Goal: Task Accomplishment & Management: Use online tool/utility

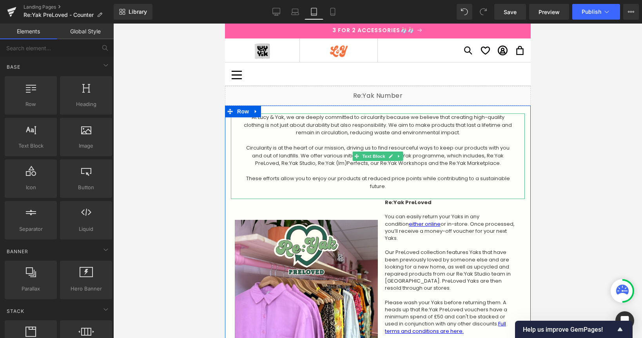
scroll to position [1144, 0]
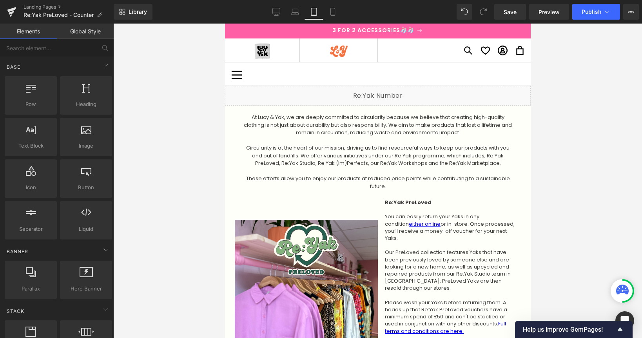
click at [388, 93] on div "Liquid" at bounding box center [378, 96] width 306 height 20
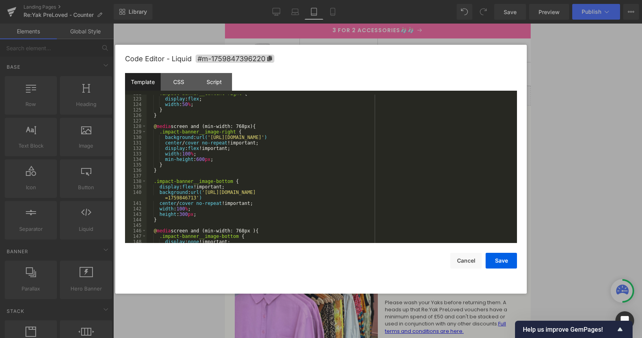
scroll to position [702, 0]
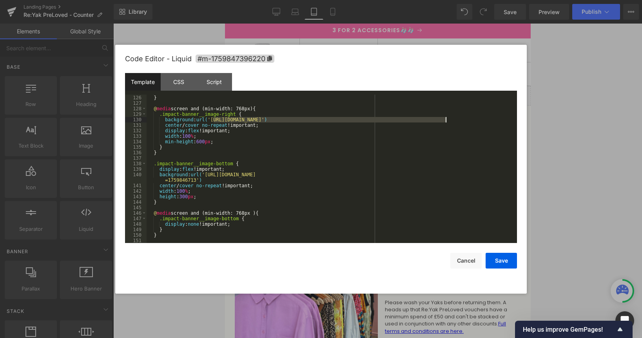
drag, startPoint x: 214, startPoint y: 120, endPoint x: 447, endPoint y: 132, distance: 233.2
click at [445, 119] on div "} } @ media screen and (min-width: 768px) { .impact-banner__image-right { backg…" at bounding box center [330, 168] width 367 height 159
click at [513, 260] on button "Save" at bounding box center [501, 260] width 31 height 16
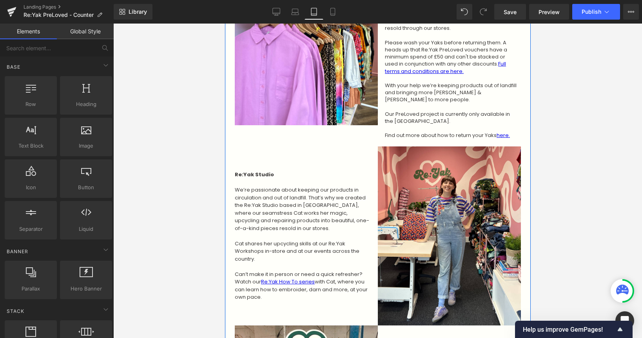
scroll to position [261, 0]
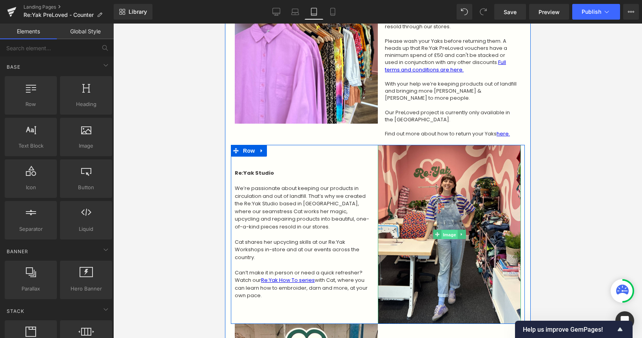
click at [447, 230] on span "Image" at bounding box center [449, 234] width 16 height 9
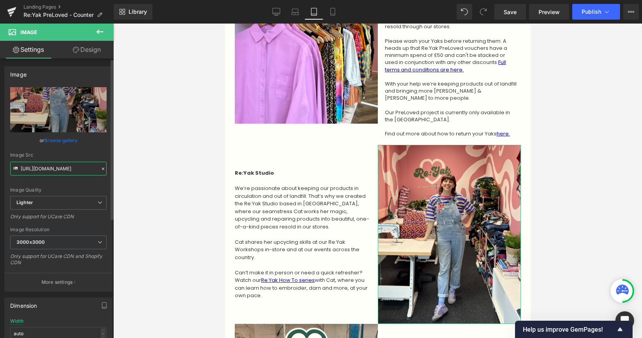
click at [53, 170] on input "[URL][DOMAIN_NAME]" at bounding box center [58, 169] width 96 height 14
paste input "[DOMAIN_NAME][URL]"
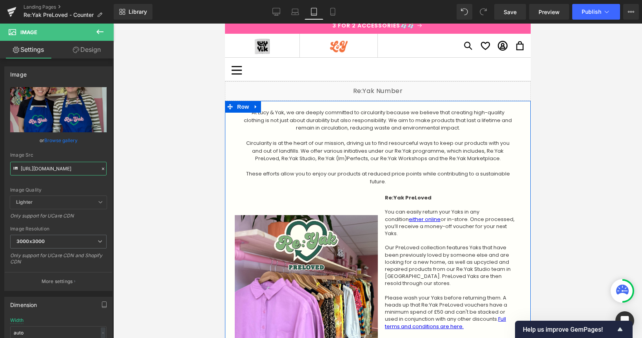
scroll to position [0, 0]
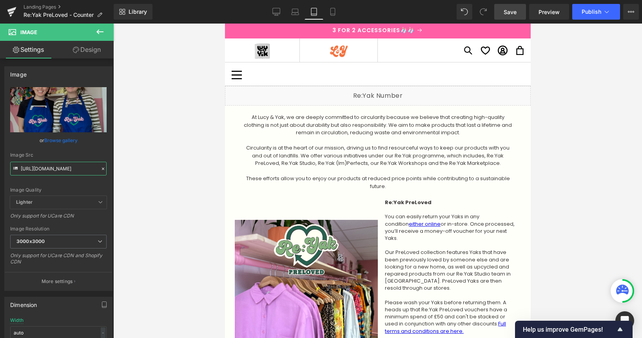
type input "[URL][DOMAIN_NAME]"
click at [509, 8] on span "Save" at bounding box center [510, 12] width 13 height 8
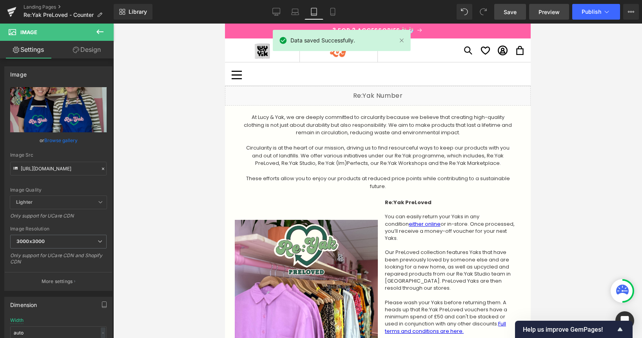
click at [547, 11] on span "Preview" at bounding box center [549, 12] width 21 height 8
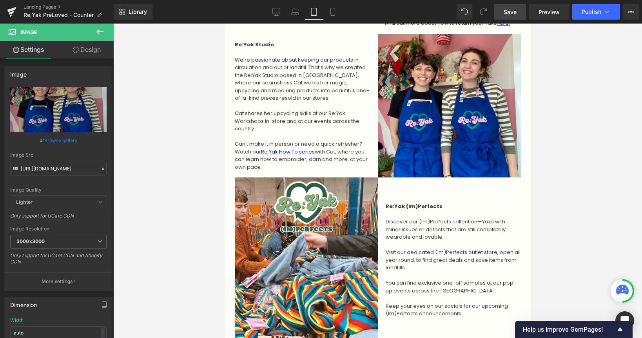
click at [508, 12] on span "Save" at bounding box center [510, 12] width 13 height 8
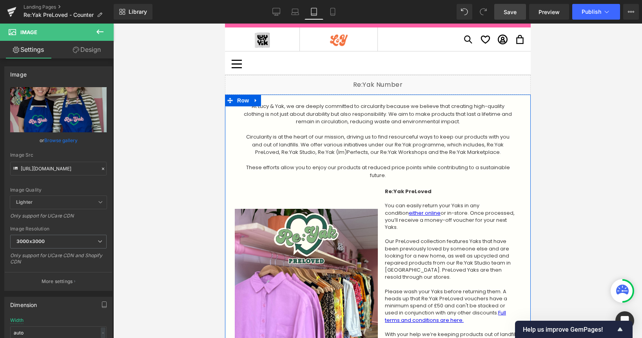
scroll to position [12, 0]
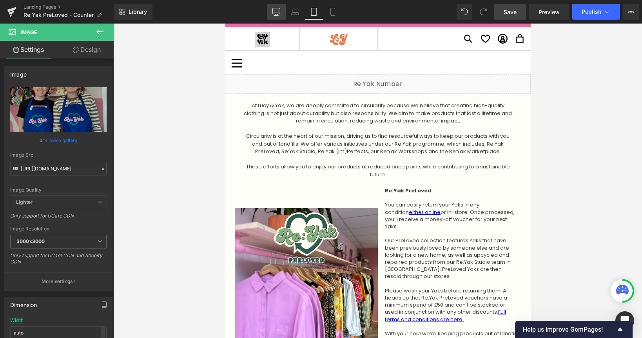
click at [278, 12] on icon at bounding box center [276, 12] width 8 height 8
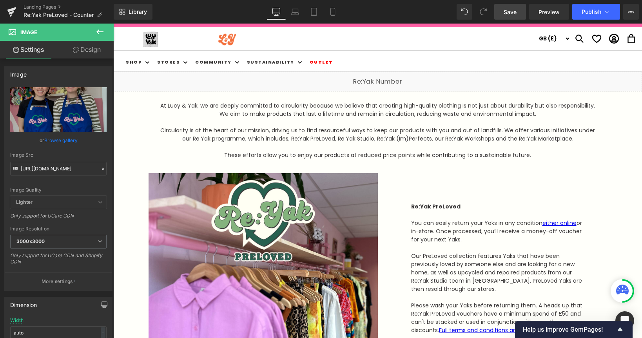
scroll to position [0, 0]
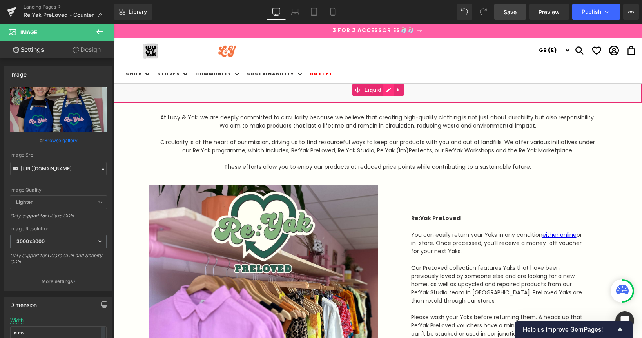
click at [388, 88] on div "Liquid" at bounding box center [377, 94] width 529 height 20
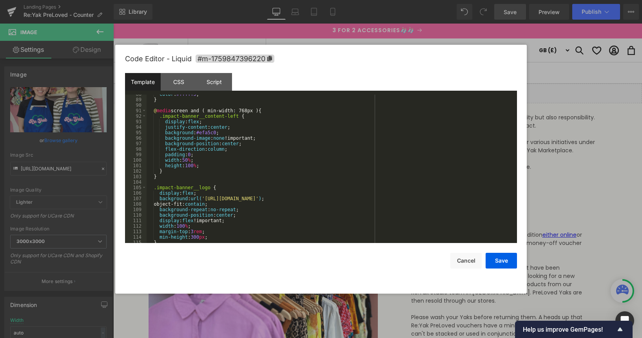
scroll to position [658, 0]
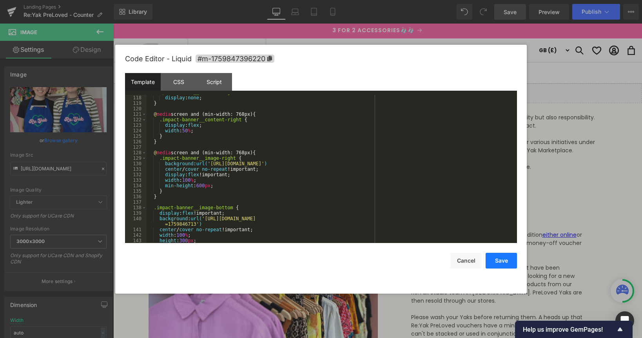
click at [505, 262] on button "Save" at bounding box center [501, 260] width 31 height 16
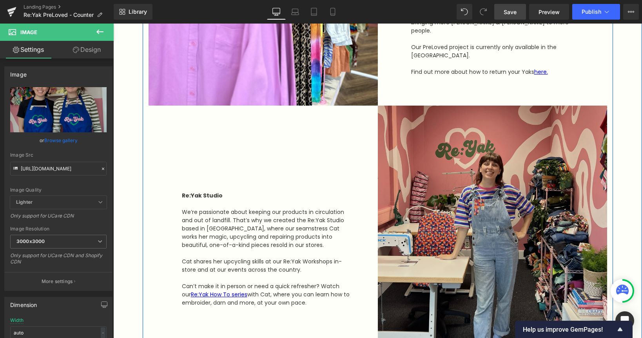
scroll to position [343, 0]
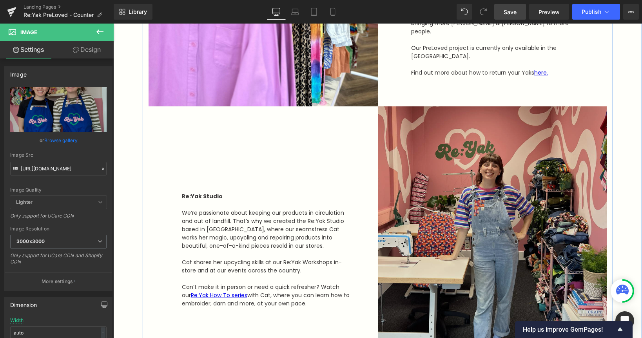
click at [441, 185] on img at bounding box center [492, 249] width 229 height 287
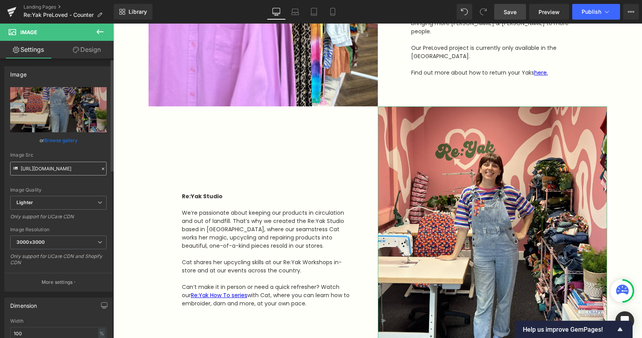
click at [48, 168] on input "[URL][DOMAIN_NAME]" at bounding box center [58, 169] width 96 height 14
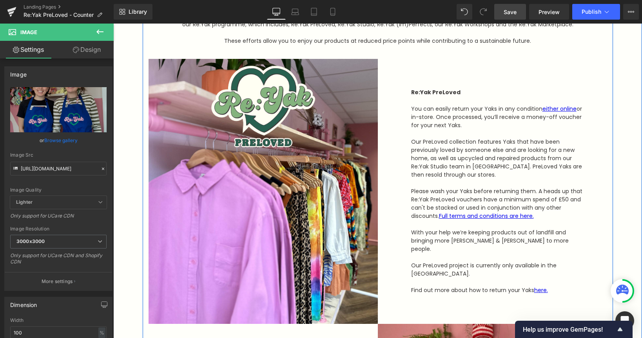
scroll to position [108, 0]
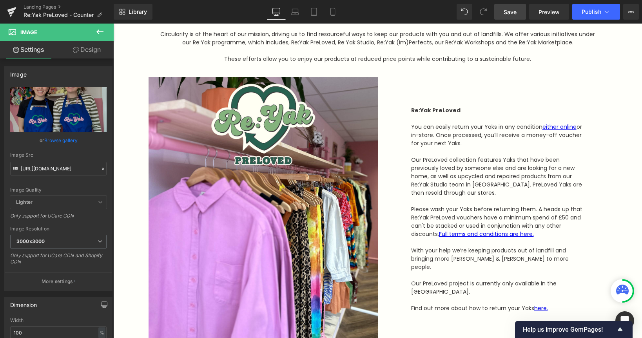
type input "[URL][DOMAIN_NAME]"
click at [511, 11] on span "Save" at bounding box center [510, 12] width 13 height 8
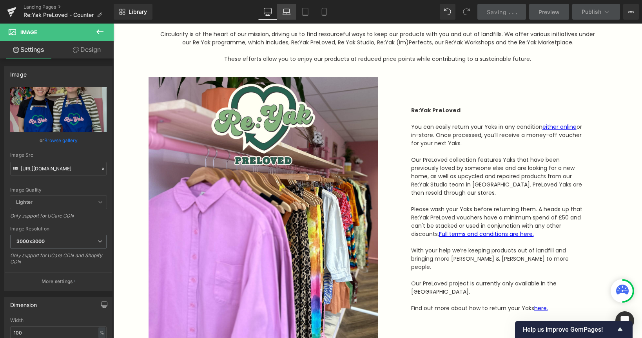
click at [287, 15] on icon at bounding box center [286, 14] width 7 height 2
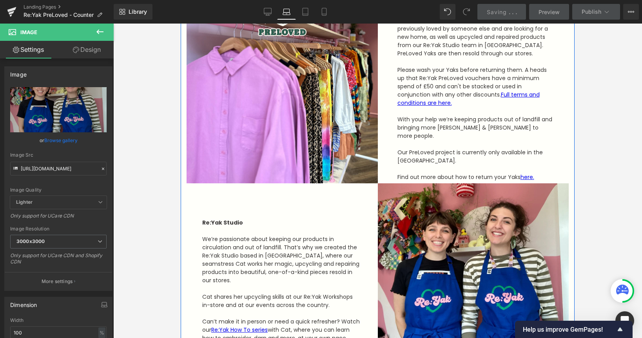
scroll to position [279, 0]
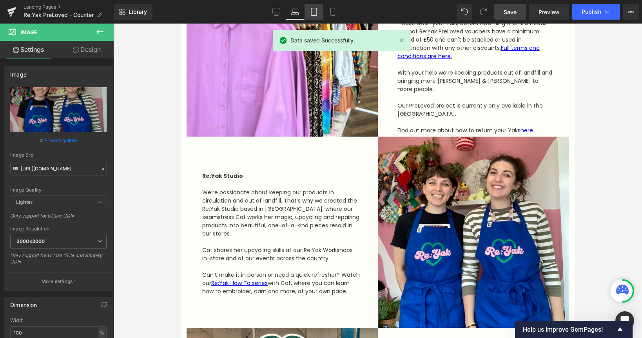
click at [312, 13] on icon at bounding box center [314, 12] width 8 height 8
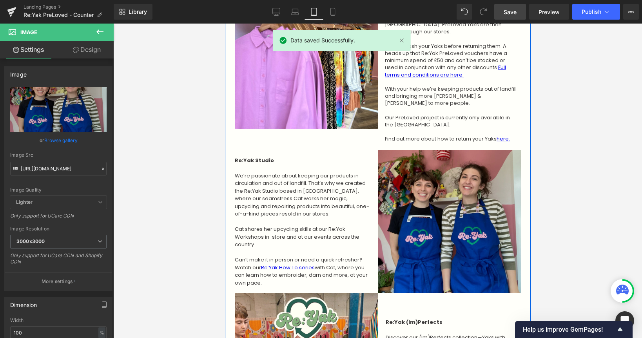
scroll to position [290, 0]
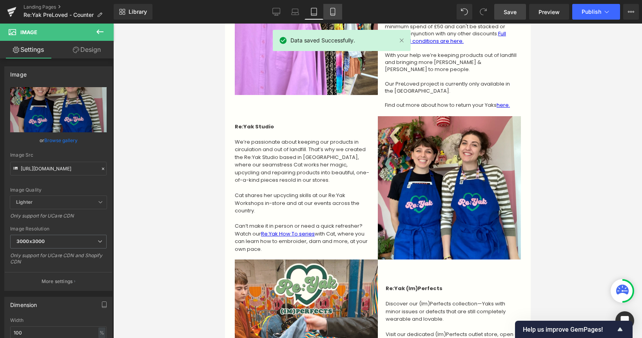
click at [332, 14] on icon at bounding box center [333, 14] width 4 height 0
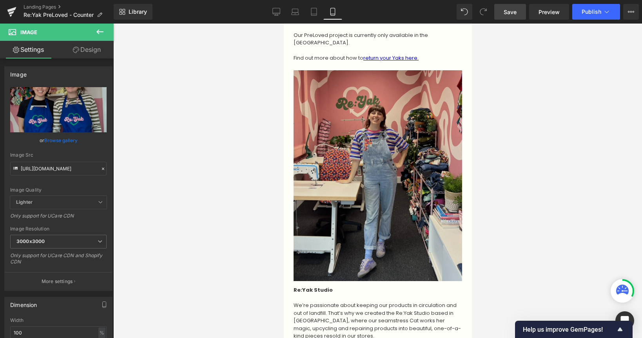
scroll to position [565, 0]
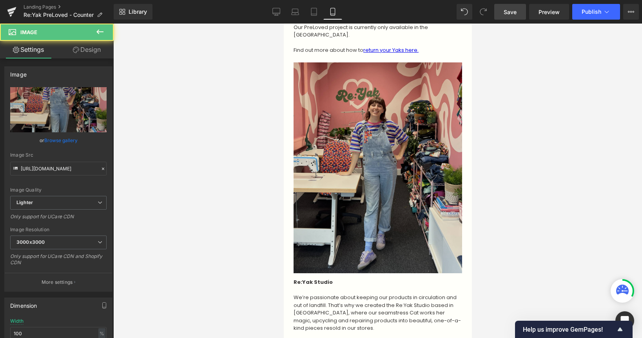
click at [393, 136] on img at bounding box center [377, 167] width 169 height 211
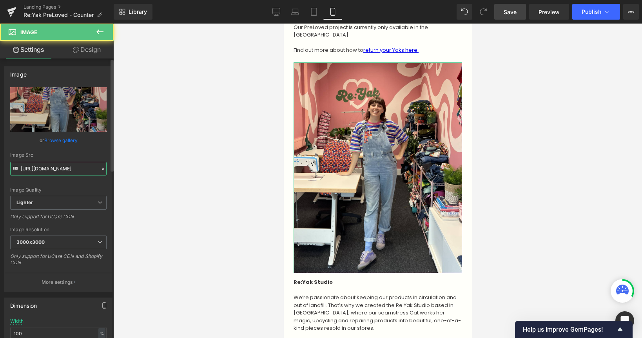
click at [52, 168] on input "[URL][DOMAIN_NAME]" at bounding box center [58, 169] width 96 height 14
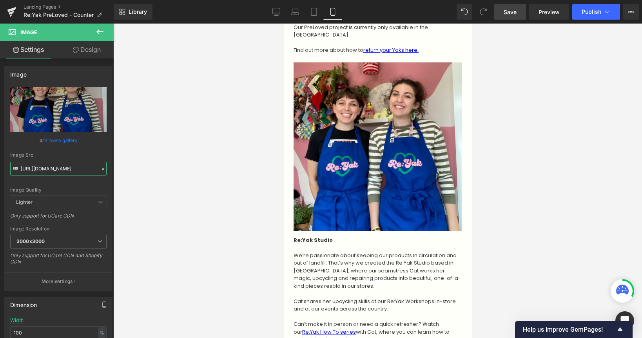
type input "[URL][DOMAIN_NAME]"
click at [513, 14] on span "Save" at bounding box center [510, 12] width 13 height 8
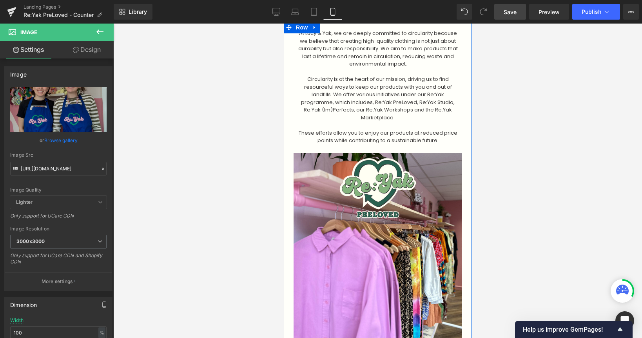
scroll to position [0, 0]
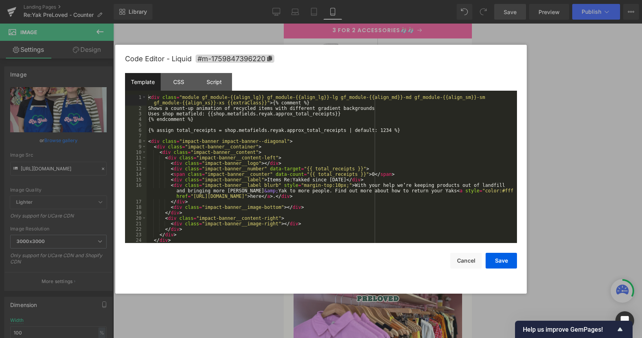
click at [386, 92] on div "Liquid" at bounding box center [377, 96] width 188 height 20
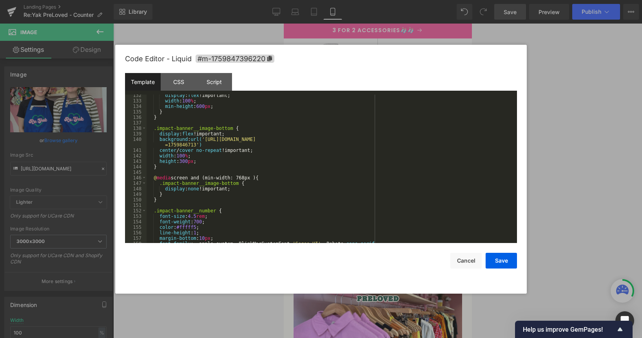
scroll to position [723, 0]
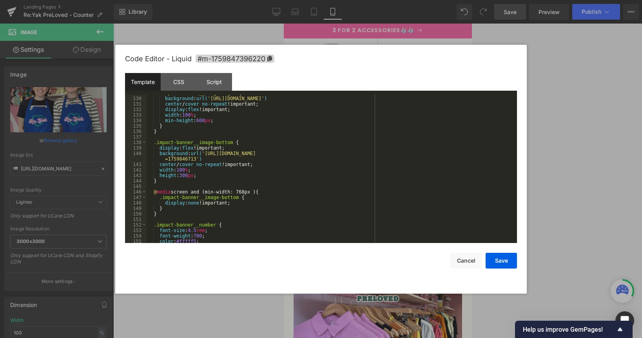
click at [183, 104] on div ".impact-banner__image-right { background : url( '[URL][DOMAIN_NAME]' ) center /…" at bounding box center [330, 169] width 367 height 159
click at [509, 263] on button "Save" at bounding box center [501, 260] width 31 height 16
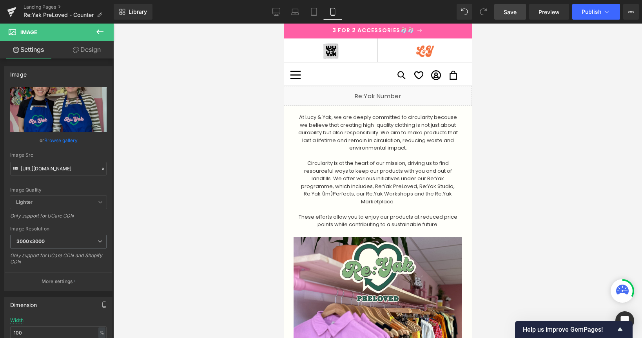
click at [512, 13] on span "Save" at bounding box center [510, 12] width 13 height 8
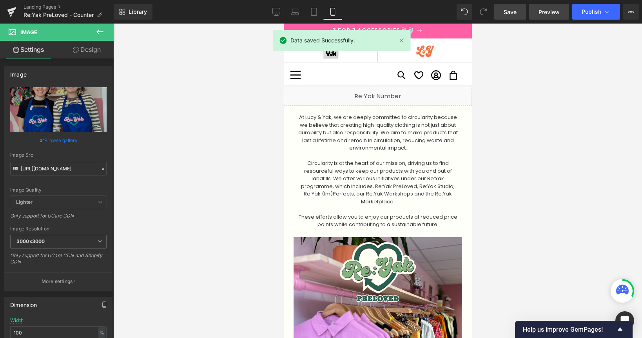
click at [544, 14] on span "Preview" at bounding box center [549, 12] width 21 height 8
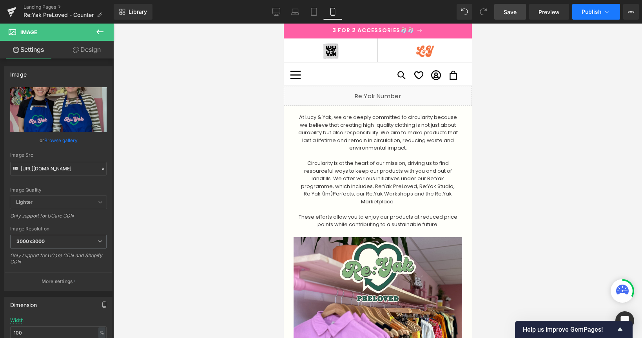
click at [605, 11] on icon at bounding box center [607, 12] width 4 height 2
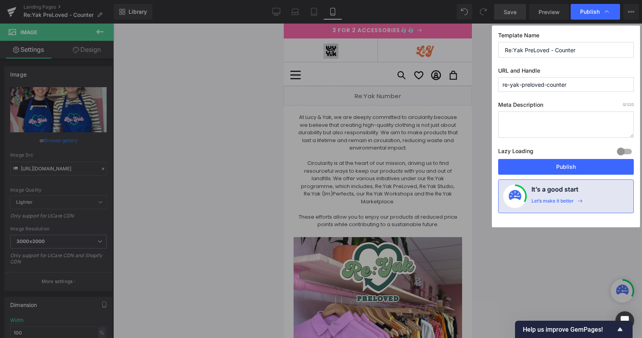
click at [578, 84] on input "re-yak-preloved-counter" at bounding box center [566, 84] width 136 height 15
click at [510, 85] on input "re-yak-preloved" at bounding box center [566, 84] width 136 height 15
type input "reyak-preloved"
click at [568, 166] on button "Publish" at bounding box center [566, 167] width 136 height 16
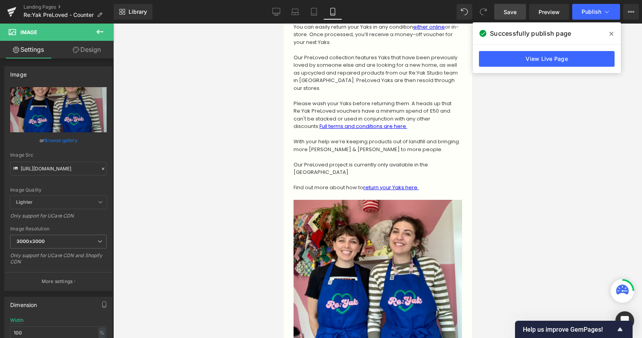
scroll to position [434, 0]
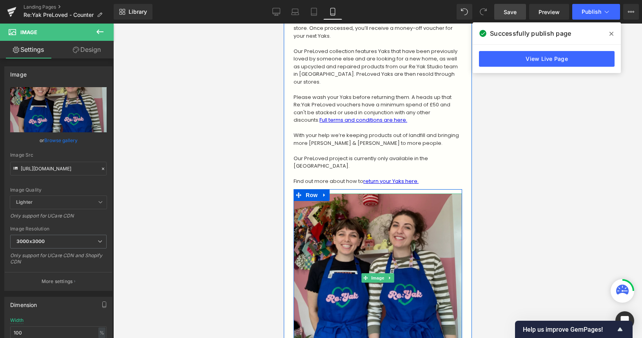
click at [373, 207] on img at bounding box center [377, 277] width 169 height 169
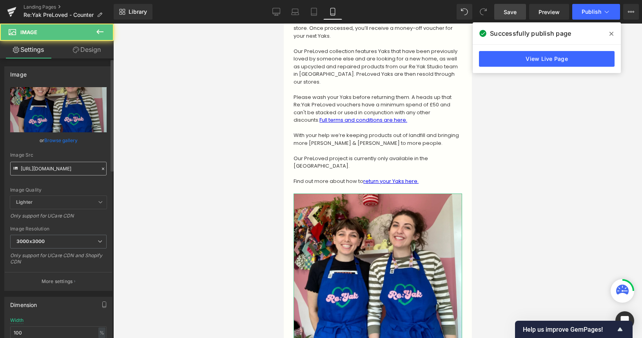
click at [59, 166] on input "[URL][DOMAIN_NAME]" at bounding box center [58, 169] width 96 height 14
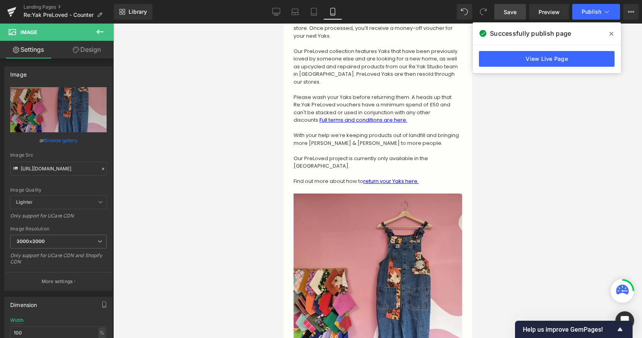
type input "[URL][DOMAIN_NAME]"
click at [513, 11] on span "Save" at bounding box center [510, 12] width 13 height 8
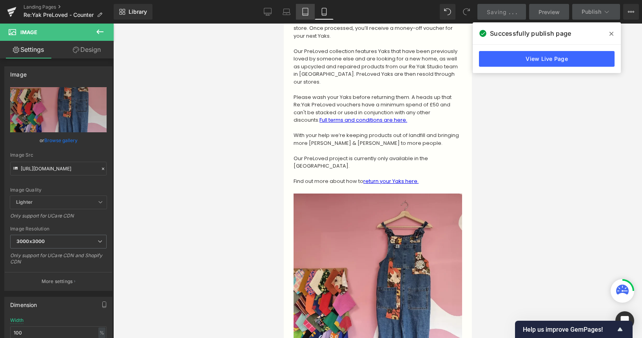
click at [305, 12] on icon at bounding box center [306, 12] width 8 height 8
type input "auto"
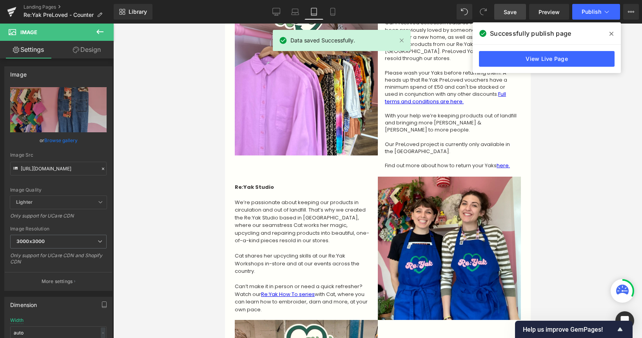
scroll to position [242, 0]
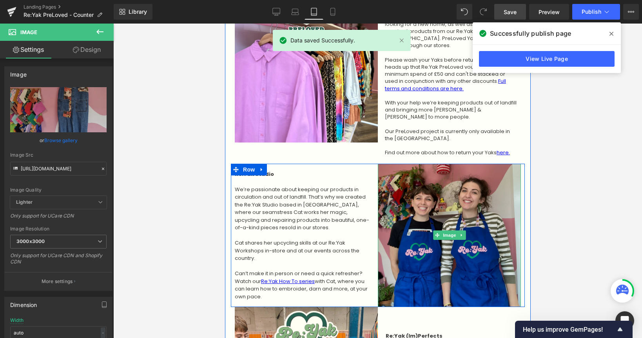
click at [451, 198] on img at bounding box center [449, 234] width 143 height 143
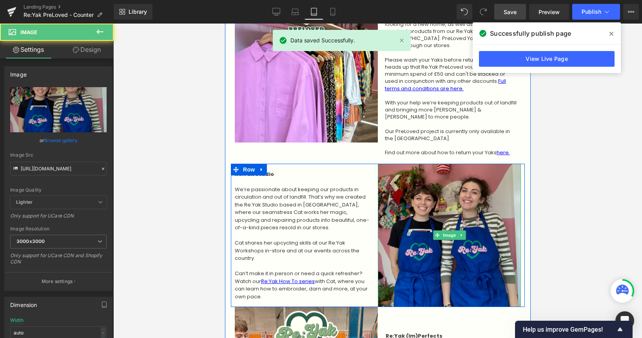
click at [451, 198] on img at bounding box center [449, 234] width 143 height 143
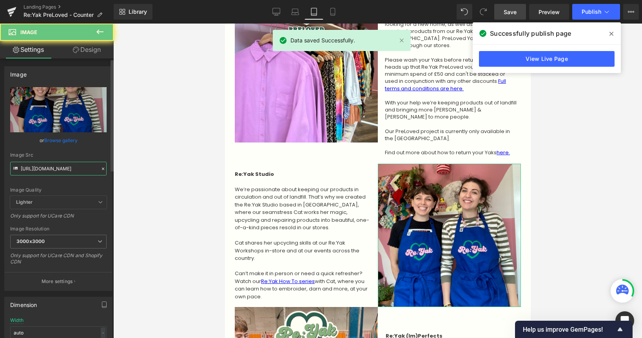
click at [40, 163] on input "[URL][DOMAIN_NAME]" at bounding box center [58, 169] width 96 height 14
paste input "yak-dungarees.webp?v=1759853400"
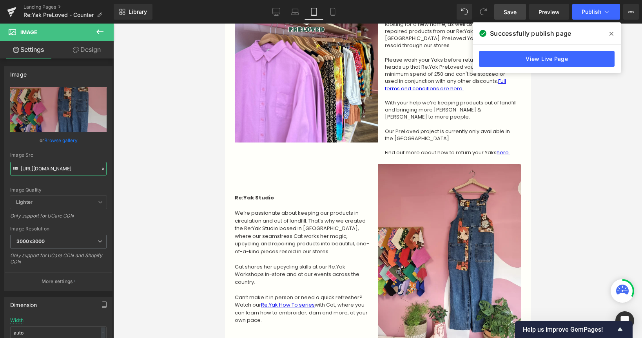
type input "[URL][DOMAIN_NAME]"
click at [515, 11] on span "Save" at bounding box center [510, 12] width 13 height 8
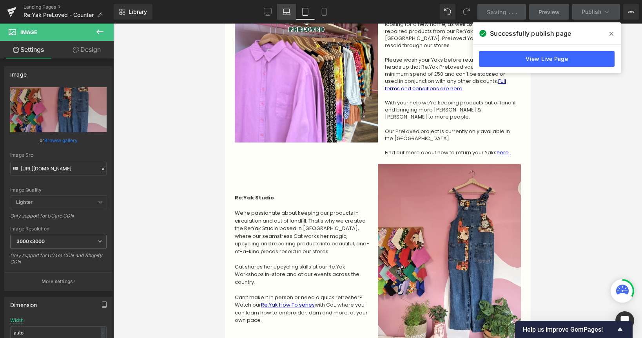
click at [289, 11] on icon at bounding box center [287, 12] width 8 height 8
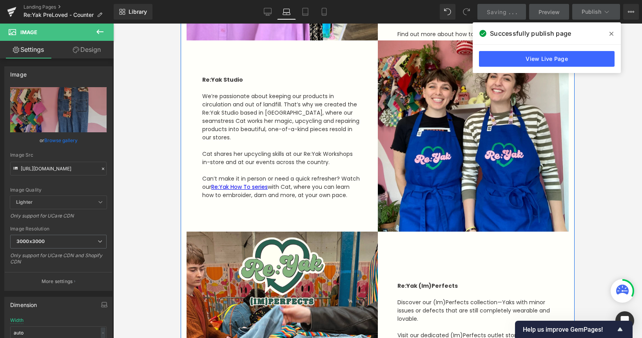
scroll to position [399, 0]
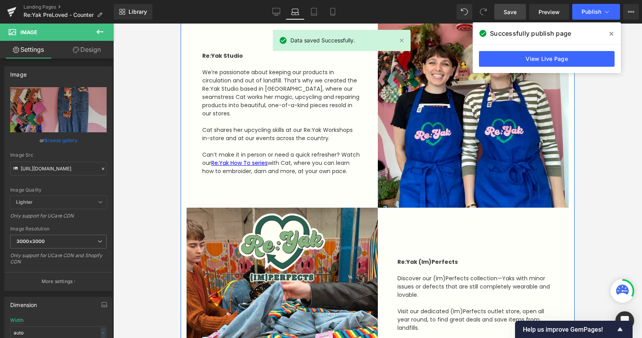
click at [439, 134] on img at bounding box center [473, 111] width 191 height 191
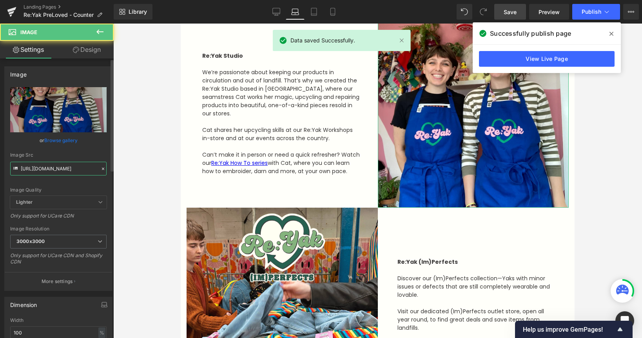
click at [58, 169] on input "[URL][DOMAIN_NAME]" at bounding box center [58, 169] width 96 height 14
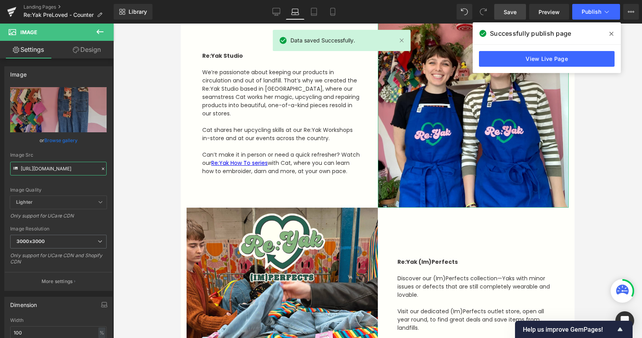
scroll to position [431, 0]
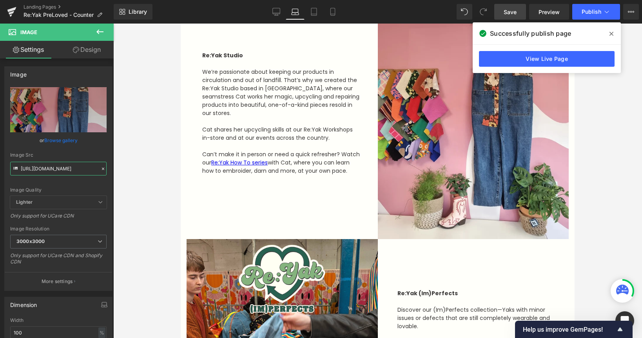
type input "[URL][DOMAIN_NAME]"
click at [511, 15] on span "Save" at bounding box center [510, 12] width 13 height 8
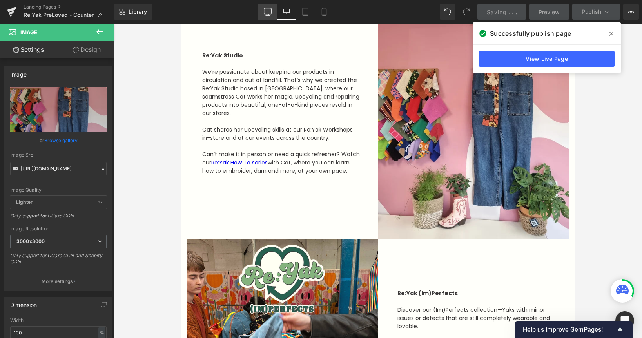
click at [268, 11] on icon at bounding box center [268, 12] width 8 height 8
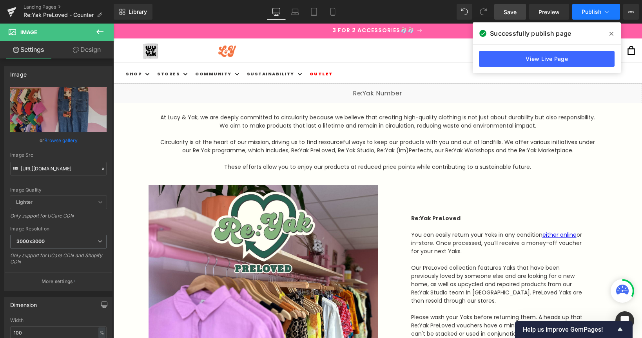
click at [609, 12] on icon at bounding box center [607, 12] width 8 height 8
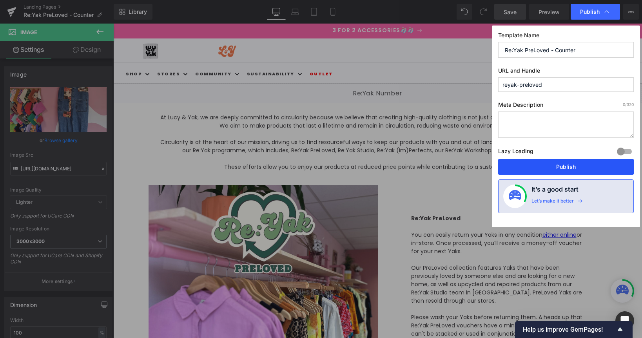
click at [570, 163] on button "Publish" at bounding box center [566, 167] width 136 height 16
